Goal: Task Accomplishment & Management: Complete application form

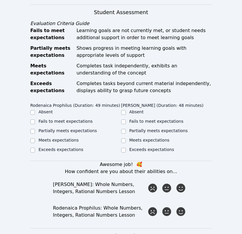
scroll to position [287, 0]
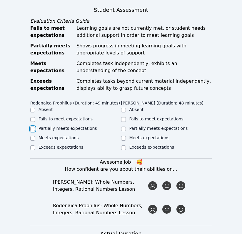
click at [32, 127] on input "Partially meets expectations" at bounding box center [32, 129] width 5 height 5
checkbox input "true"
click at [125, 127] on input "Partially meets expectations" at bounding box center [123, 129] width 5 height 5
checkbox input "true"
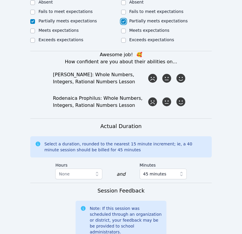
scroll to position [395, 0]
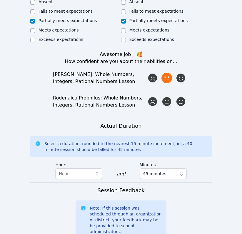
click at [165, 73] on icon at bounding box center [167, 78] width 11 height 11
click at [0, 0] on input "radio" at bounding box center [0, 0] width 0 height 0
click at [166, 96] on icon at bounding box center [167, 101] width 11 height 11
click at [0, 0] on input "radio" at bounding box center [0, 0] width 0 height 0
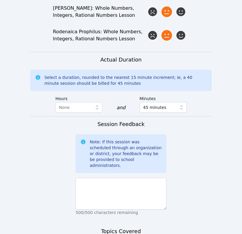
scroll to position [480, 0]
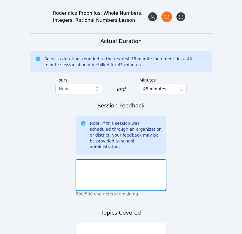
click at [143, 159] on textarea at bounding box center [121, 175] width 91 height 32
type textarea "R"
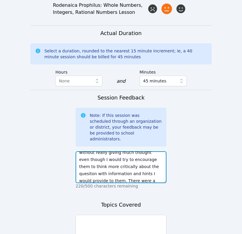
scroll to position [25, 0]
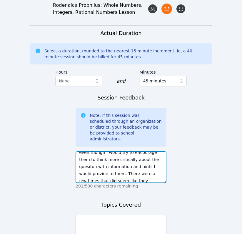
click at [129, 151] on textarea "Both students were easily distracted and would answer some questions without re…" at bounding box center [121, 167] width 91 height 32
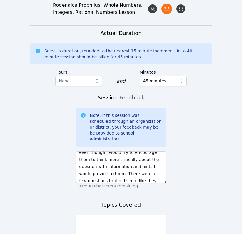
click at [135, 183] on p "197/500 characters remaining" at bounding box center [121, 186] width 91 height 6
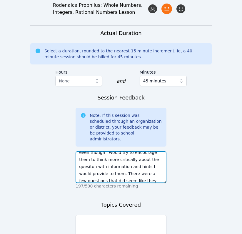
click at [135, 151] on textarea "Both students were easily distracted and would answer some questions without re…" at bounding box center [121, 167] width 91 height 32
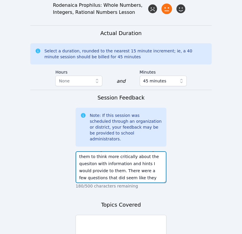
scroll to position [32, 0]
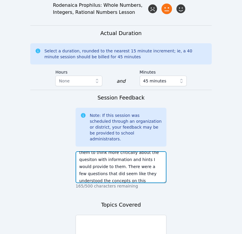
type textarea "Both students were easily distracted and would answer some questions without re…"
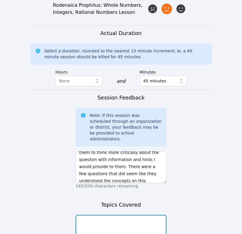
click at [152, 215] on textarea at bounding box center [121, 231] width 91 height 32
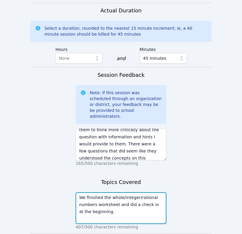
type textarea "We finished the whole/integer/rational numbers worksheet and did a check in at …"
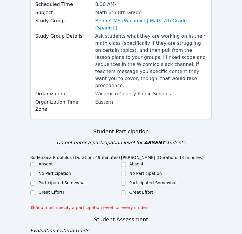
scroll to position [87, 0]
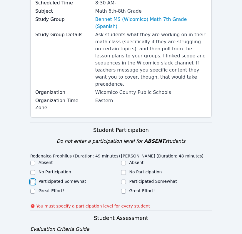
click at [35, 180] on input "Participated Somewhat" at bounding box center [32, 182] width 5 height 5
checkbox input "true"
click at [122, 180] on input "Participated Somewhat" at bounding box center [123, 182] width 5 height 5
checkbox input "true"
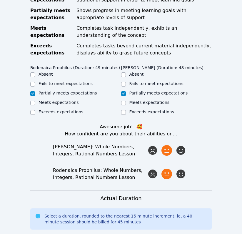
scroll to position [530, 0]
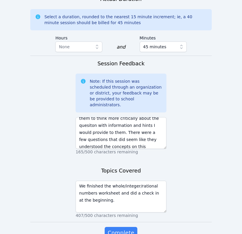
click at [113, 229] on span "Complete" at bounding box center [121, 233] width 27 height 8
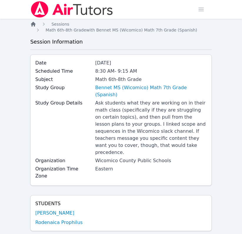
click at [31, 25] on icon "Breadcrumb" at bounding box center [33, 24] width 6 height 6
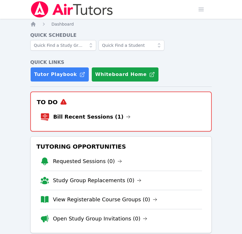
scroll to position [10, 0]
